Goal: Transaction & Acquisition: Purchase product/service

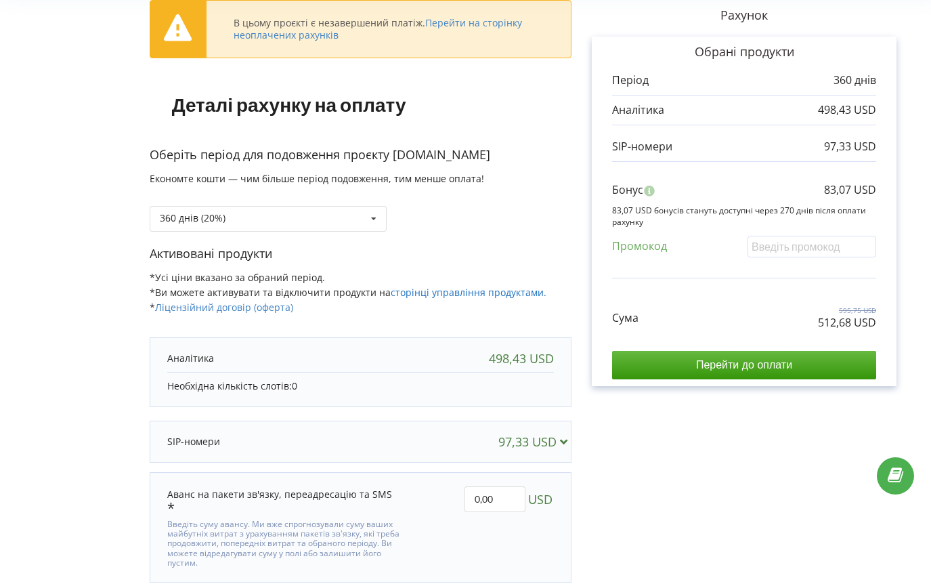
scroll to position [124, 0]
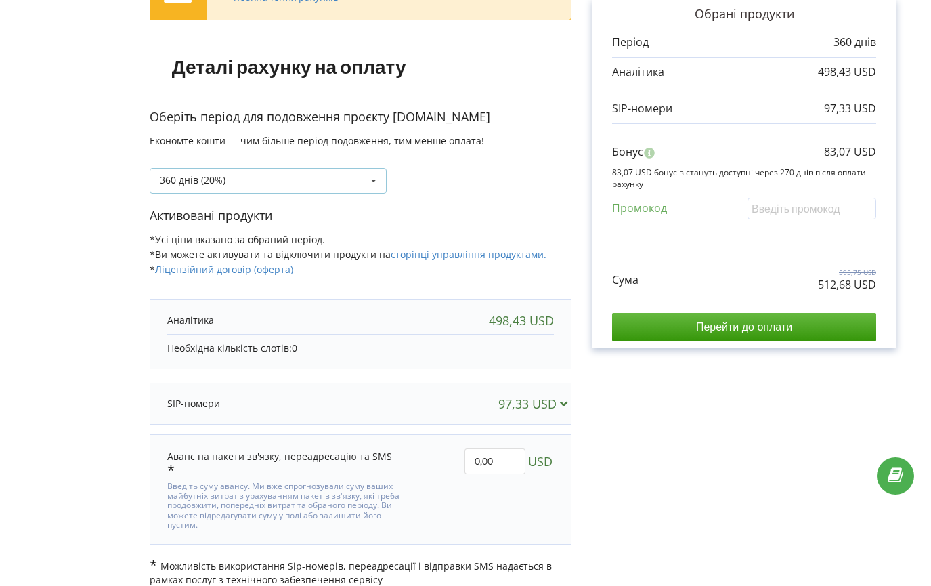
click at [334, 177] on div "360 днів (20%) Поповнити баланс без подовження" at bounding box center [268, 181] width 237 height 26
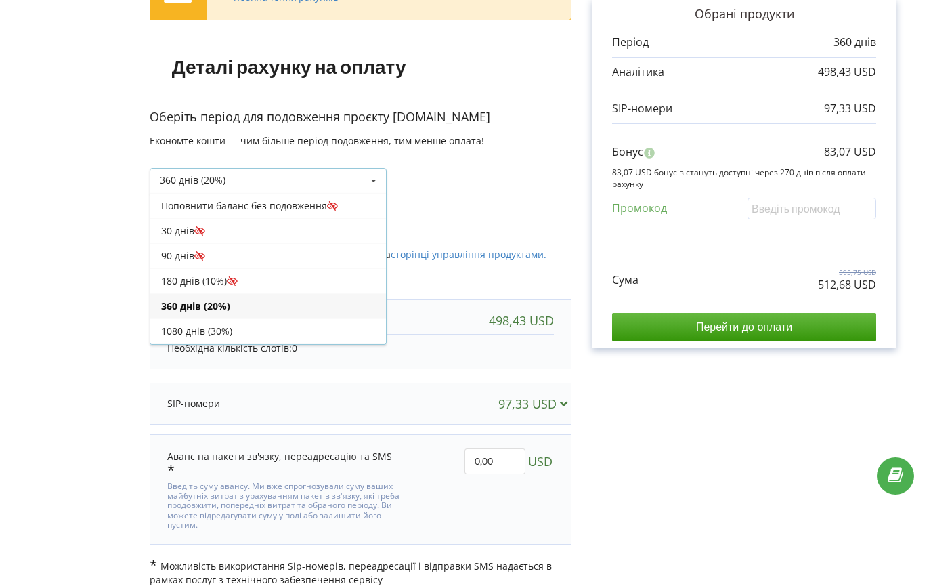
scroll to position [24, 0]
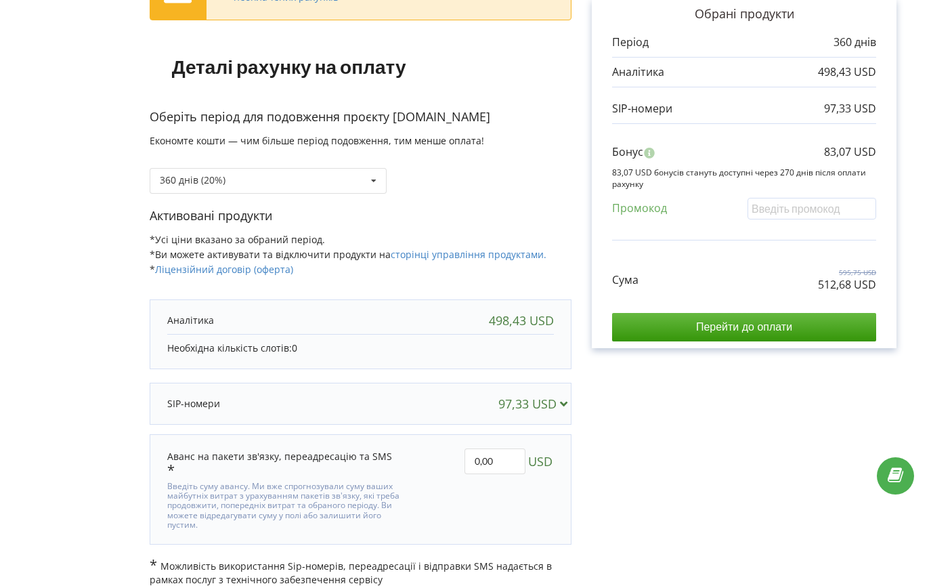
click at [498, 189] on div "360 днів (20%) Поповнити баланс без подовження" at bounding box center [361, 171] width 422 height 46
click at [490, 253] on link "сторінці управління продуктами." at bounding box center [469, 254] width 156 height 13
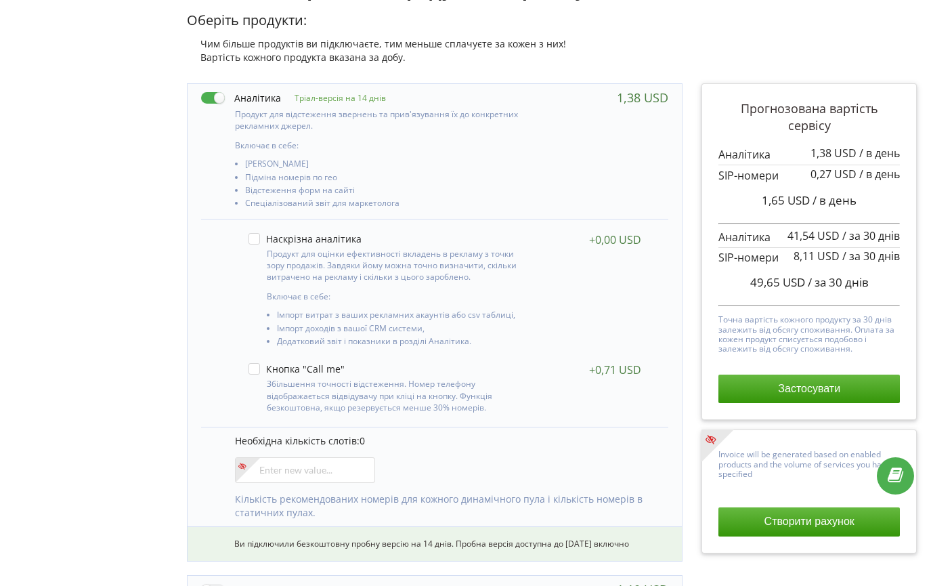
scroll to position [250, 0]
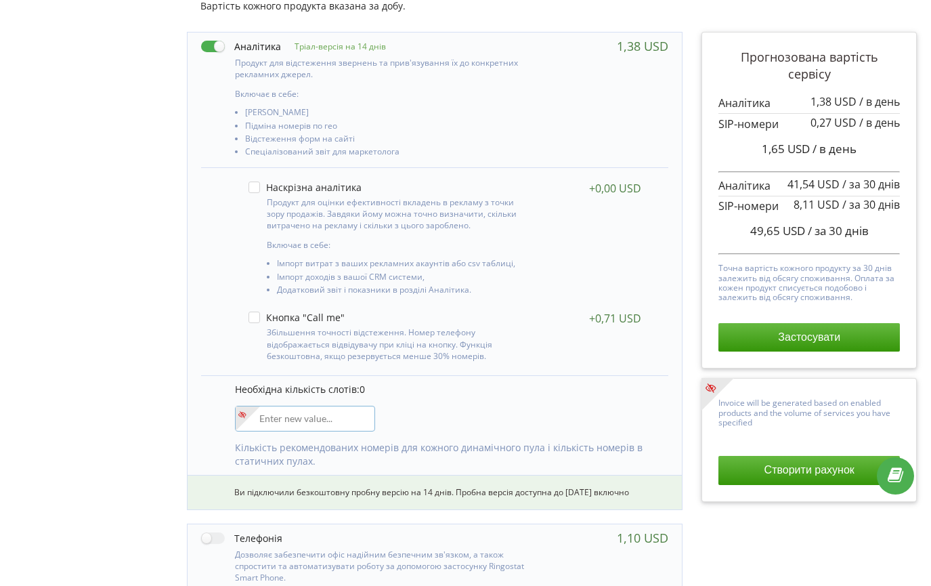
click at [267, 425] on input"] "number" at bounding box center [305, 419] width 140 height 26
type input"] "3"
click at [108, 309] on div "Управління продуктами проєкту Оберіть продукти: Чим більше продуктів ви підключ…" at bounding box center [466, 509] width 922 height 1180
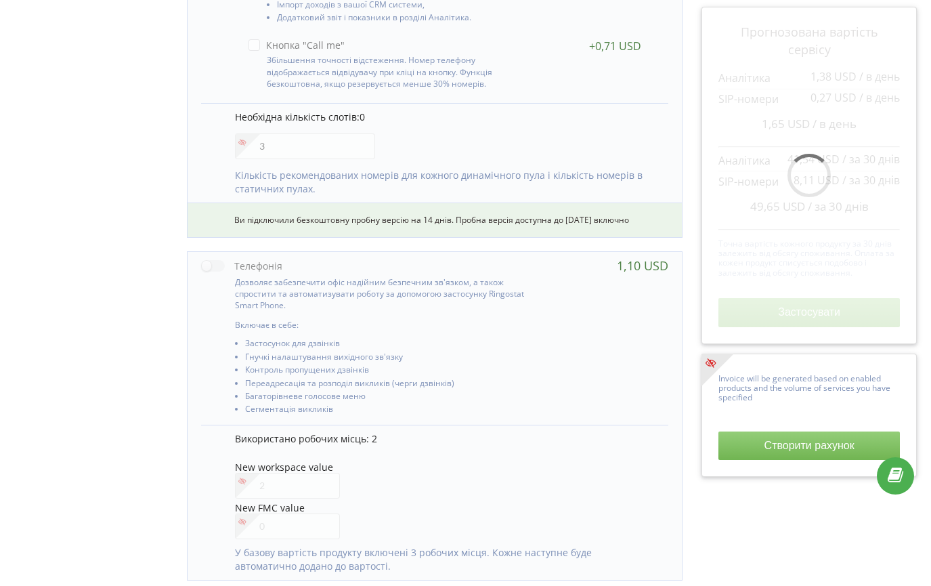
scroll to position [603, 0]
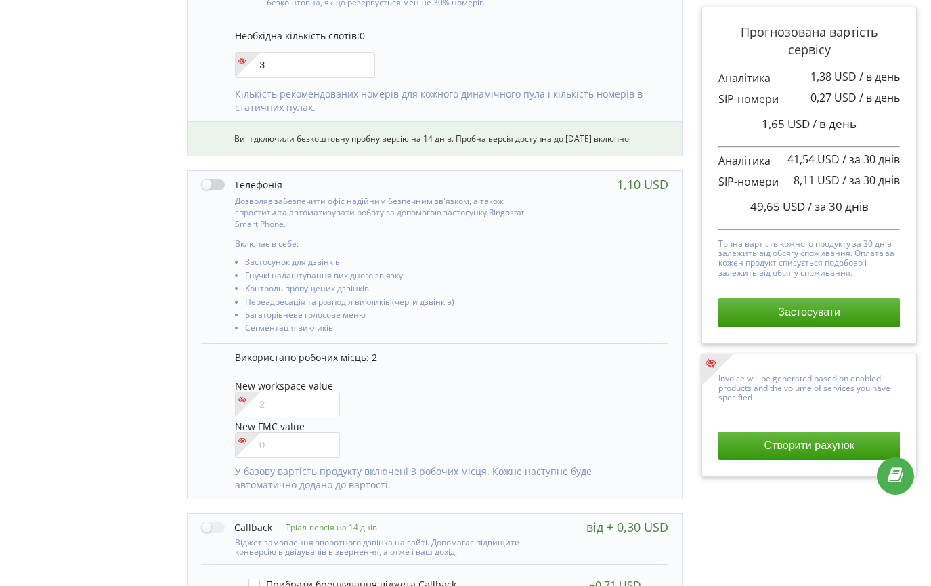
click at [222, 187] on label at bounding box center [241, 184] width 81 height 14
checkbox input "true"
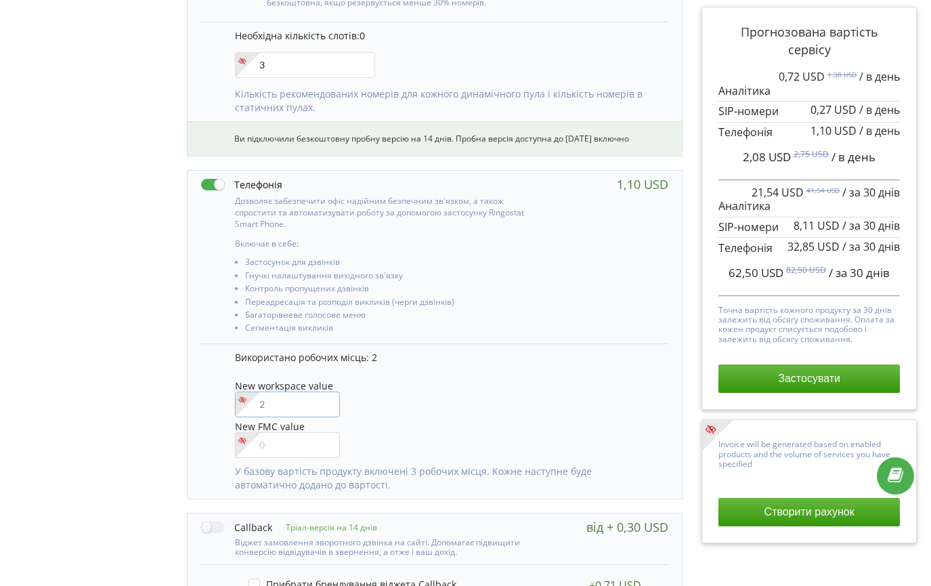
click at [297, 408] on input"] "number" at bounding box center [287, 404] width 105 height 26
type input"] "3"
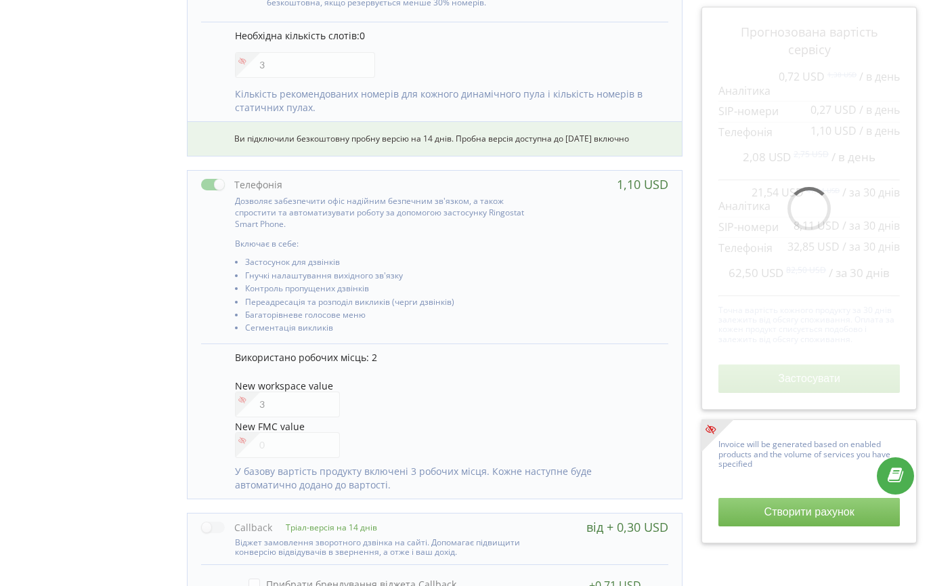
click at [127, 375] on div "Управління продуктами проєкту Оберіть продукти: Чим більше продуктів ви підключ…" at bounding box center [466, 155] width 922 height 1180
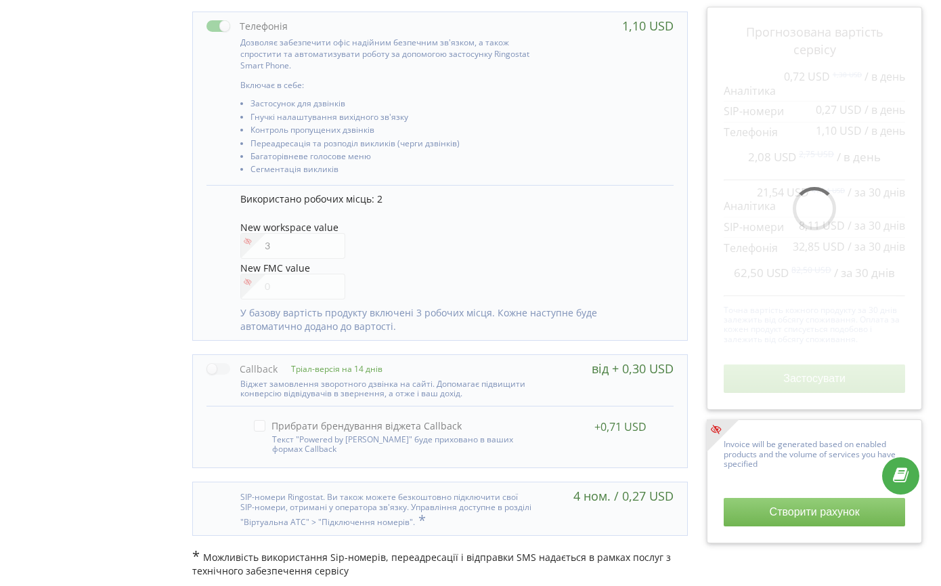
scroll to position [768, 0]
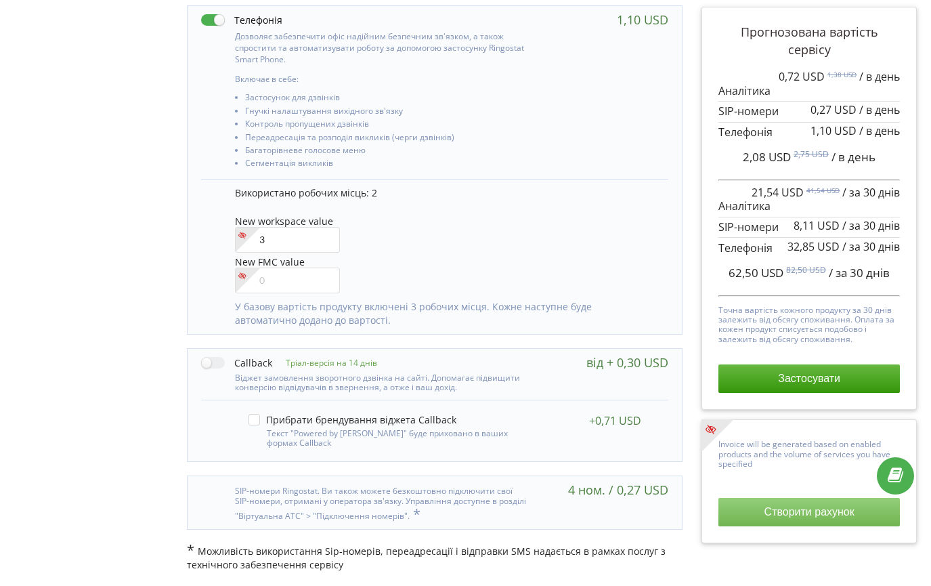
click at [840, 515] on button "Створити рахунок" at bounding box center [809, 512] width 181 height 28
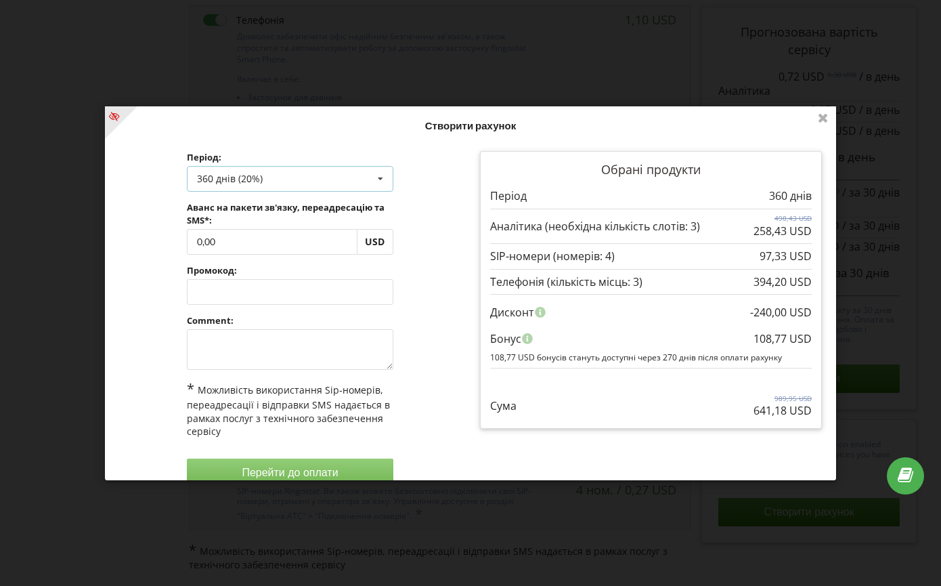
click at [364, 176] on div "360 днів (20%) Поповнити баланс без подовження 30 днів 90 днів" at bounding box center [290, 179] width 207 height 26
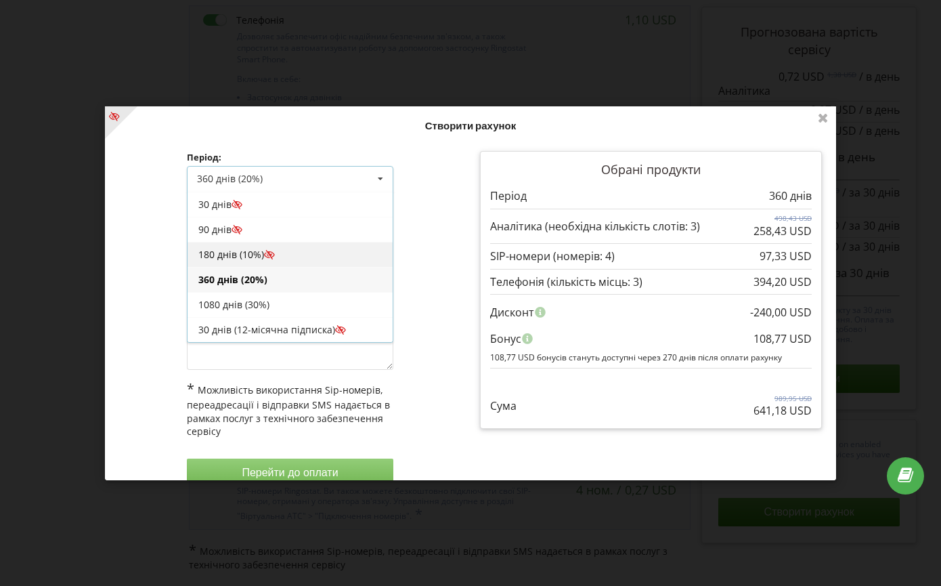
click at [312, 244] on div "180 днів (10%)" at bounding box center [290, 254] width 205 height 25
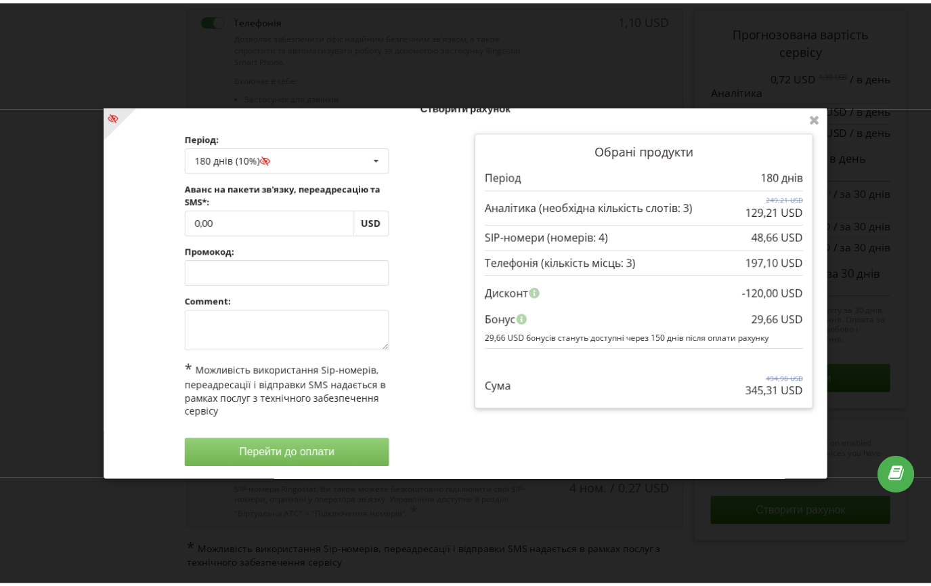
scroll to position [21, 0]
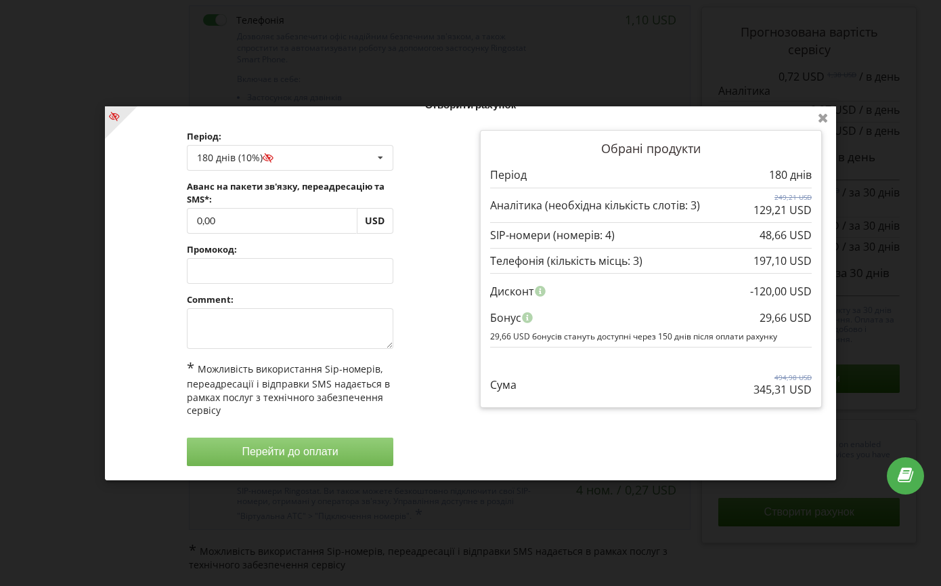
click at [824, 121] on icon at bounding box center [824, 117] width 22 height 22
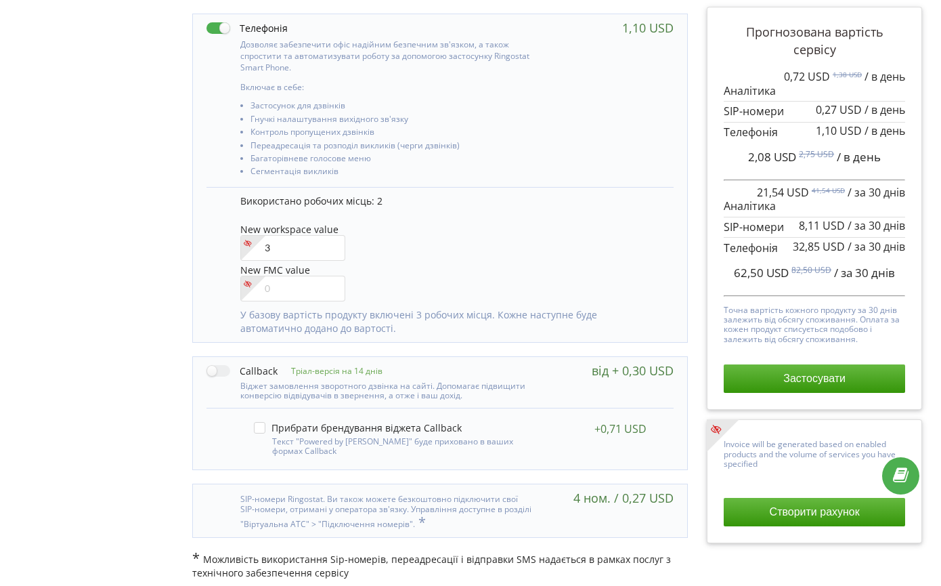
scroll to position [768, 0]
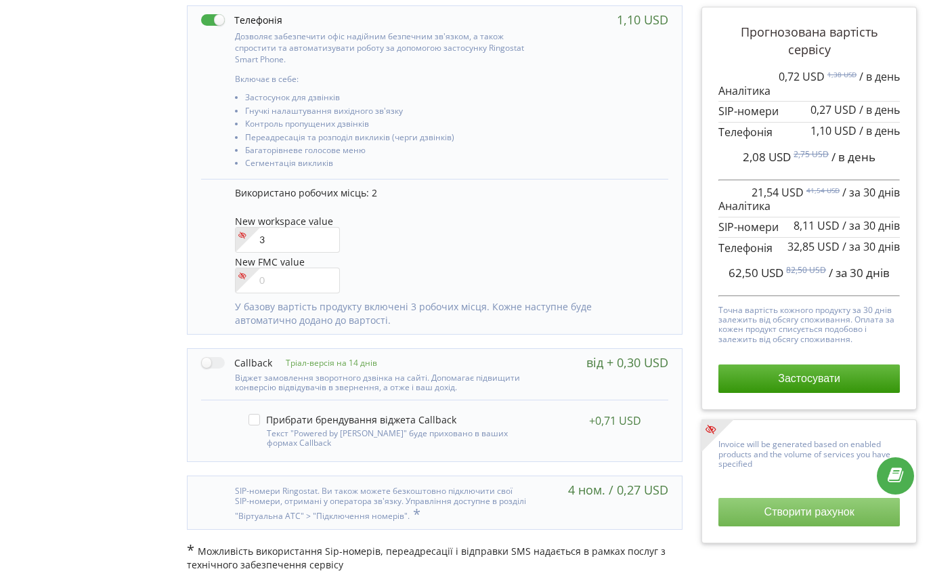
click at [811, 516] on button "Створити рахунок" at bounding box center [809, 512] width 181 height 28
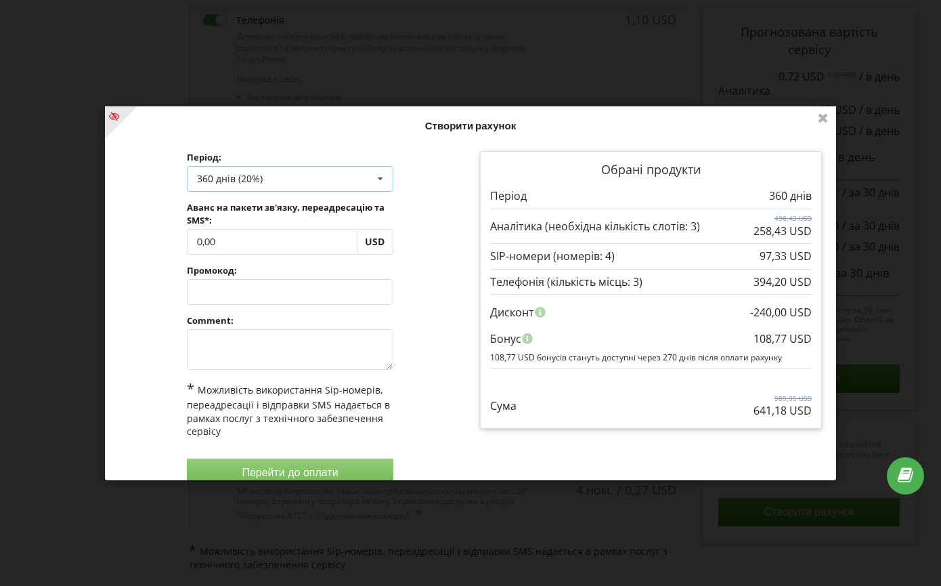
click at [343, 178] on div "360 днів (20%) Поповнити баланс без подовження 30 днів 90 днів" at bounding box center [290, 179] width 207 height 26
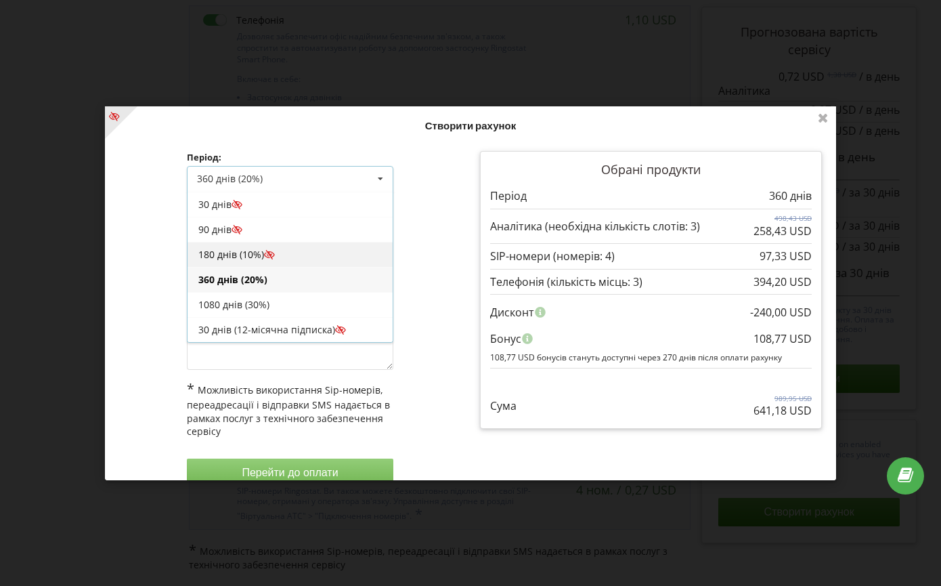
click at [308, 255] on div "180 днів (10%)" at bounding box center [290, 254] width 205 height 25
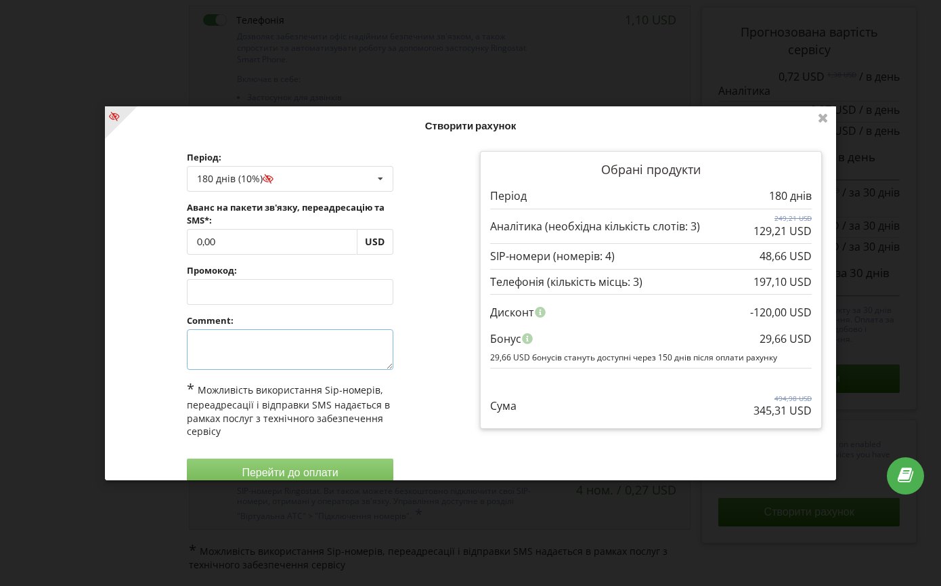
click at [337, 353] on textarea at bounding box center [290, 349] width 207 height 41
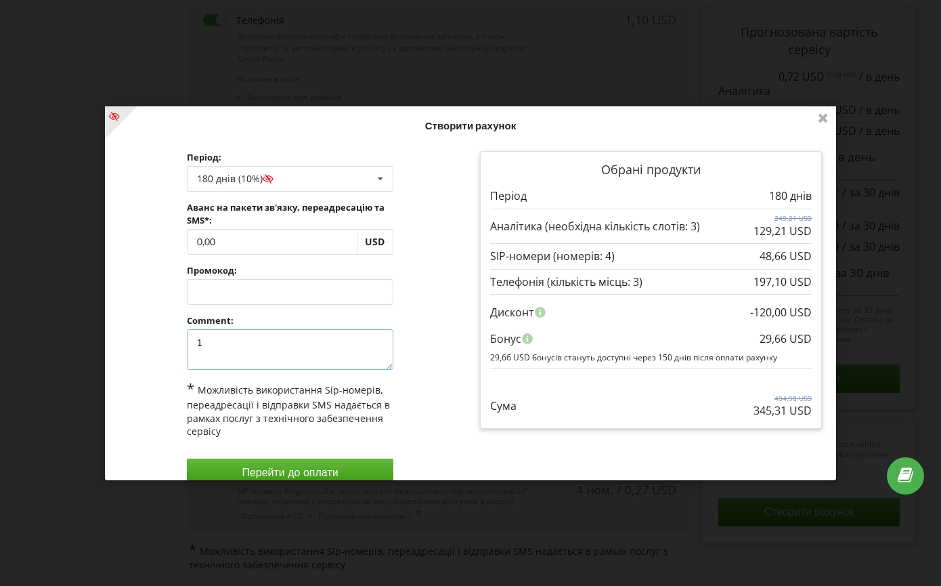
type textarea "1"
click at [423, 297] on div "Період: 180 днів (10%) Поповнити баланс без подовження 30 днів 0,00" at bounding box center [290, 319] width 361 height 355
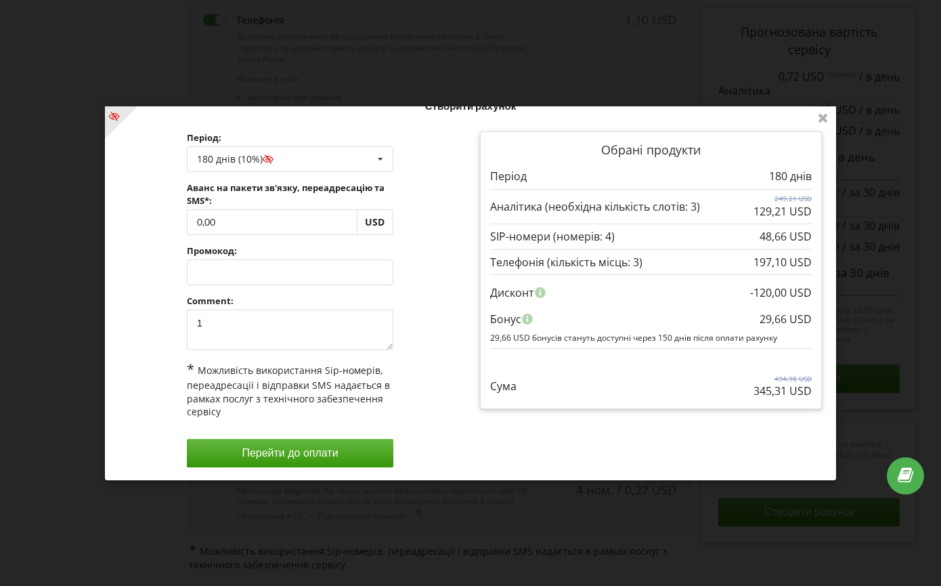
scroll to position [21, 0]
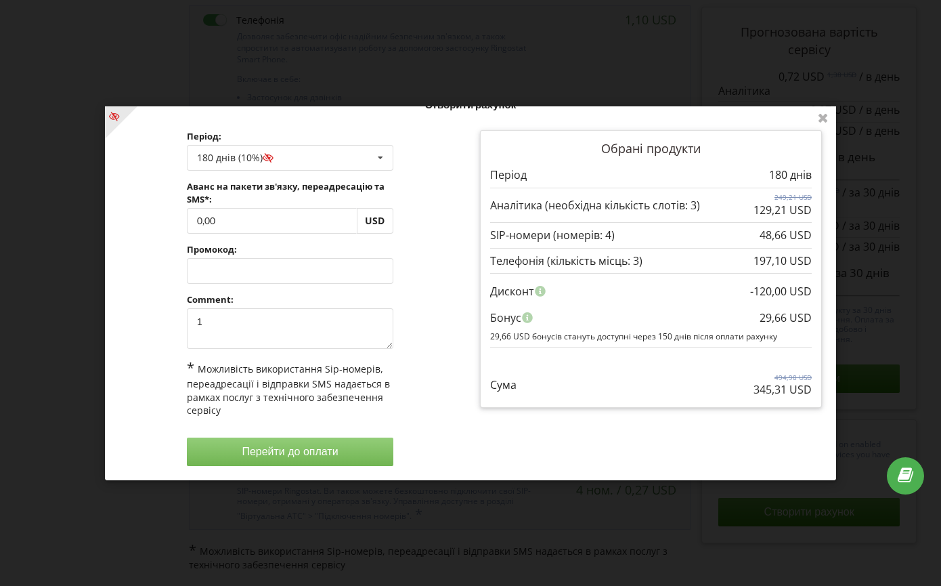
click at [361, 464] on button "Перейти до оплати" at bounding box center [290, 451] width 207 height 28
